Goal: Task Accomplishment & Management: Manage account settings

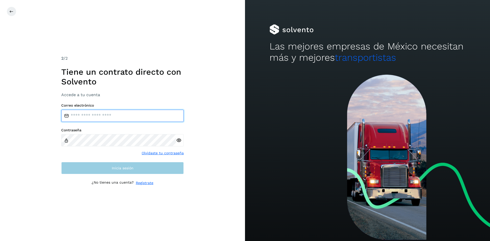
type input "**********"
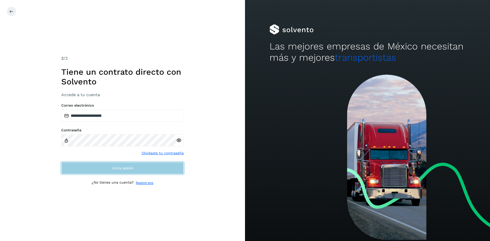
click at [117, 169] on span "Inicia sesión" at bounding box center [123, 169] width 22 height 4
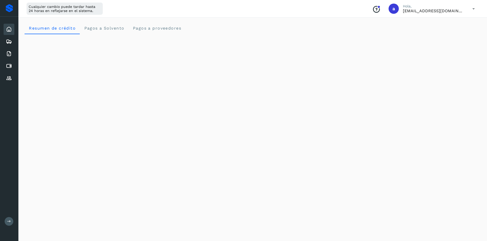
click at [10, 55] on icon at bounding box center [9, 54] width 6 height 6
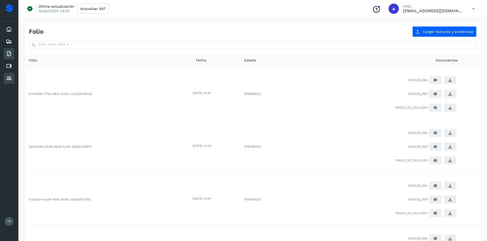
click at [8, 78] on icon at bounding box center [9, 78] width 6 height 6
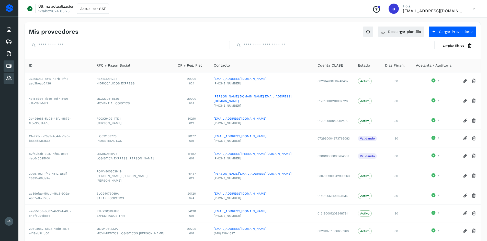
click at [11, 65] on icon at bounding box center [9, 66] width 6 height 6
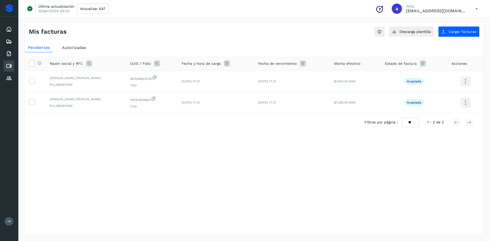
click at [84, 48] on span "Autorizadas" at bounding box center [74, 47] width 24 height 5
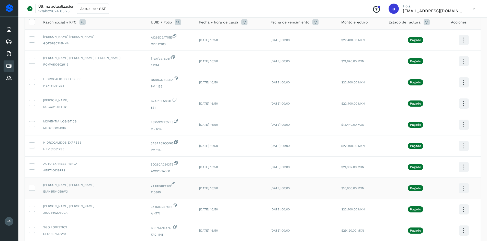
scroll to position [85, 0]
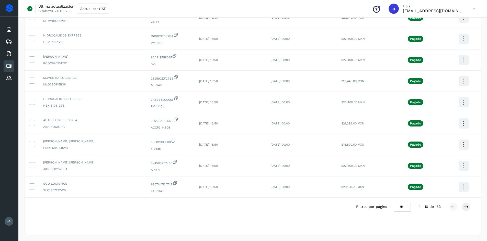
click at [402, 207] on select "** ** **" at bounding box center [401, 207] width 17 height 10
select select "**"
click at [397, 202] on select "** ** **" at bounding box center [401, 207] width 17 height 10
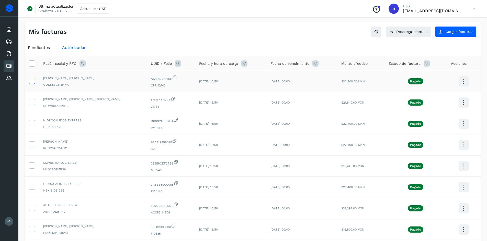
click at [31, 82] on icon at bounding box center [31, 80] width 5 height 5
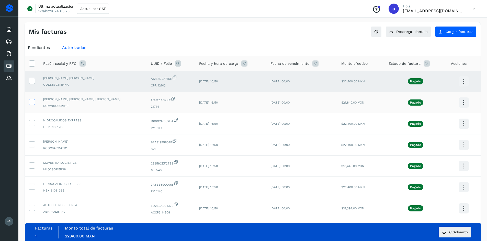
click at [32, 102] on icon at bounding box center [31, 101] width 5 height 5
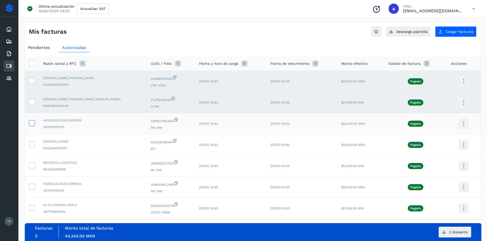
click at [32, 124] on icon at bounding box center [31, 122] width 5 height 5
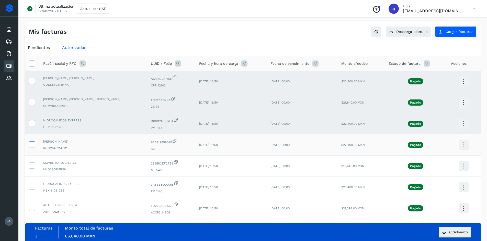
click at [31, 144] on icon at bounding box center [31, 143] width 5 height 5
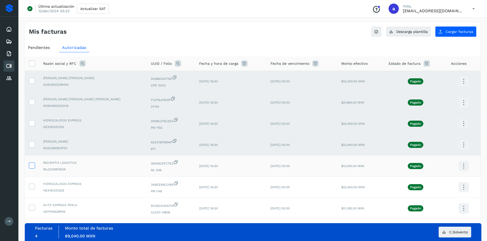
click at [29, 165] on icon at bounding box center [31, 165] width 5 height 5
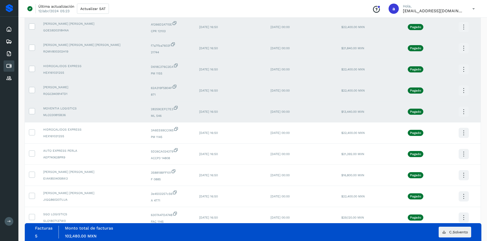
scroll to position [77, 0]
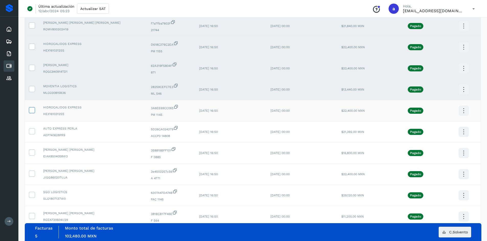
click at [30, 110] on icon at bounding box center [31, 109] width 5 height 5
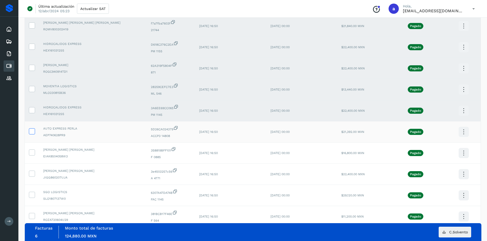
click at [30, 132] on icon at bounding box center [31, 130] width 5 height 5
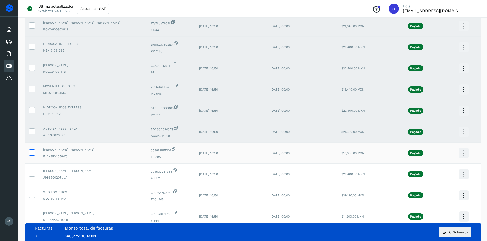
click at [31, 152] on icon at bounding box center [31, 152] width 5 height 5
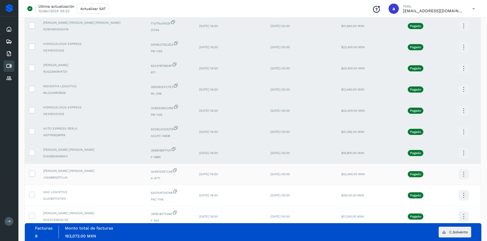
click at [31, 172] on icon at bounding box center [31, 173] width 5 height 5
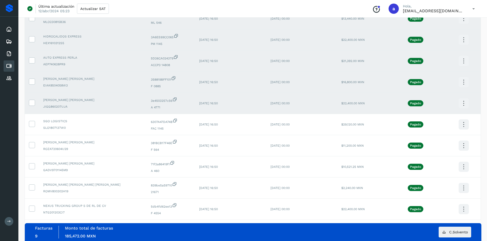
scroll to position [153, 0]
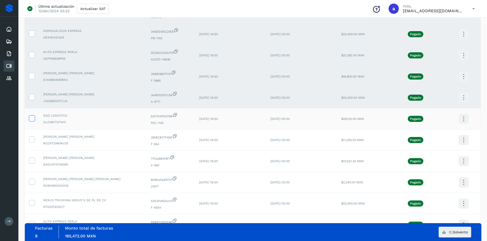
click at [31, 121] on span at bounding box center [31, 120] width 5 height 4
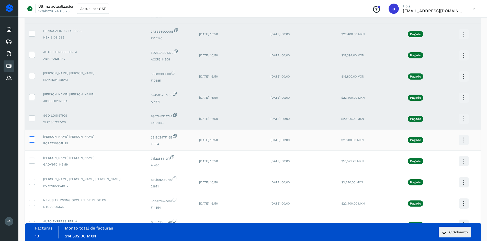
click at [33, 141] on icon at bounding box center [31, 139] width 5 height 5
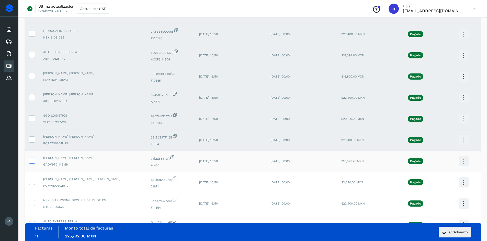
click at [32, 161] on icon at bounding box center [31, 160] width 5 height 5
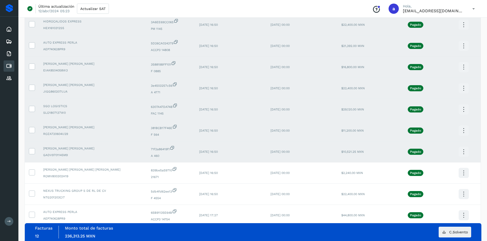
scroll to position [179, 0]
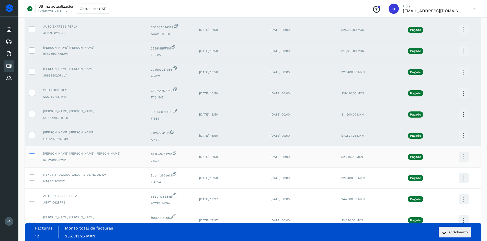
click at [33, 158] on icon at bounding box center [31, 155] width 5 height 5
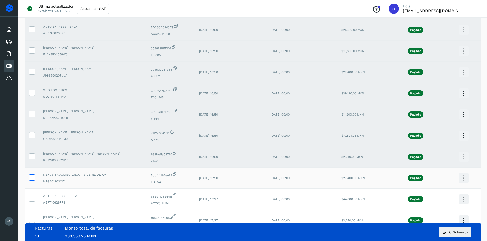
click at [30, 177] on icon at bounding box center [31, 177] width 5 height 5
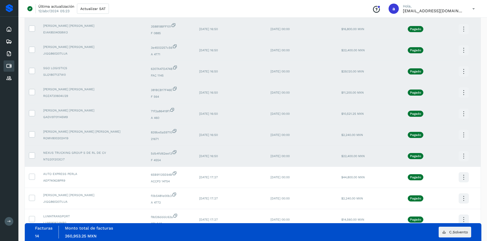
scroll to position [230, 0]
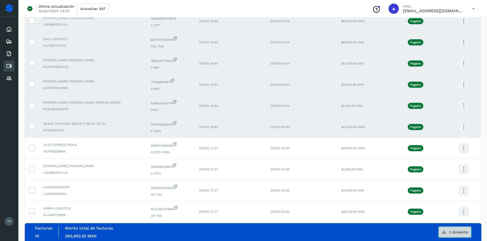
click at [453, 231] on span "C.Solvento" at bounding box center [458, 233] width 19 height 4
